Goal: Task Accomplishment & Management: Use online tool/utility

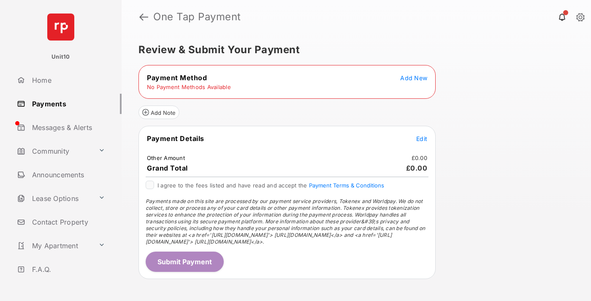
click at [414, 78] on span "Add New" at bounding box center [414, 77] width 27 height 7
